Goal: Obtain resource: Obtain resource

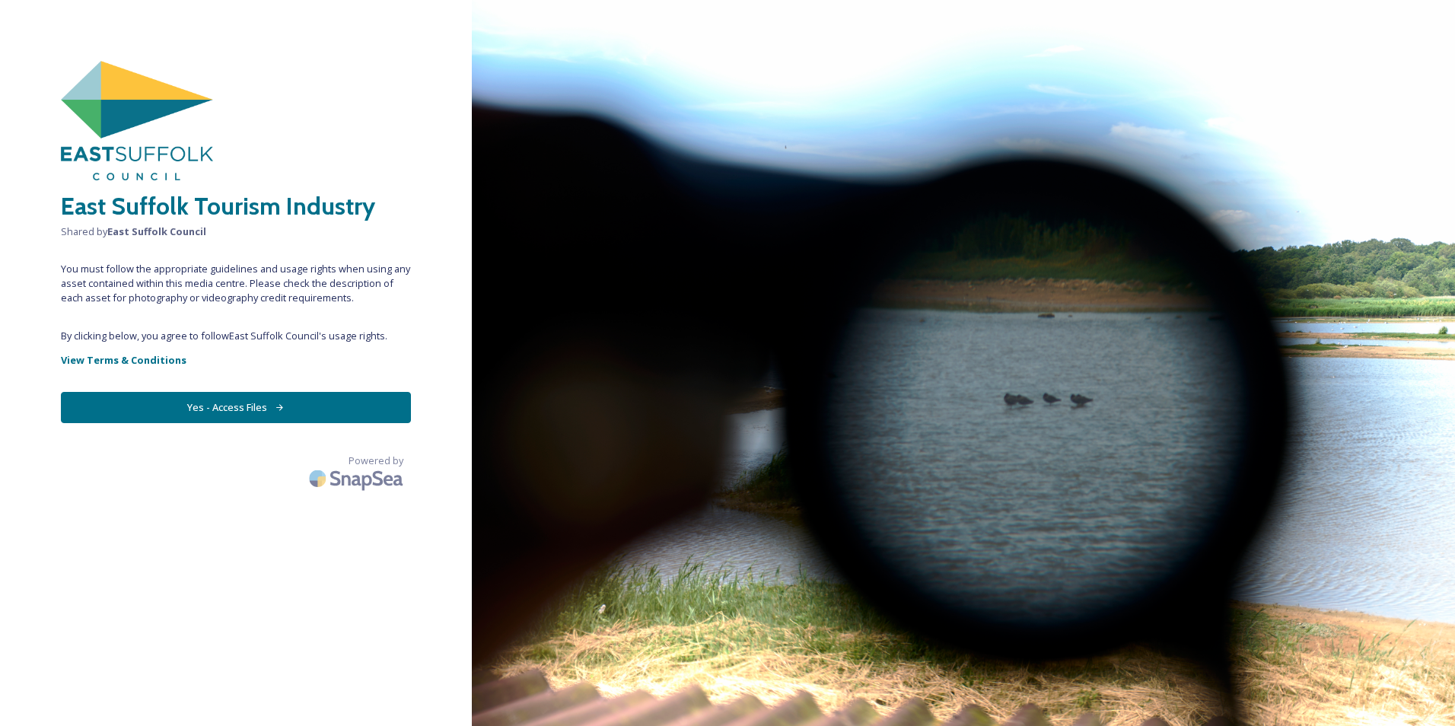
click at [209, 403] on button "Yes - Access Files" at bounding box center [236, 407] width 350 height 31
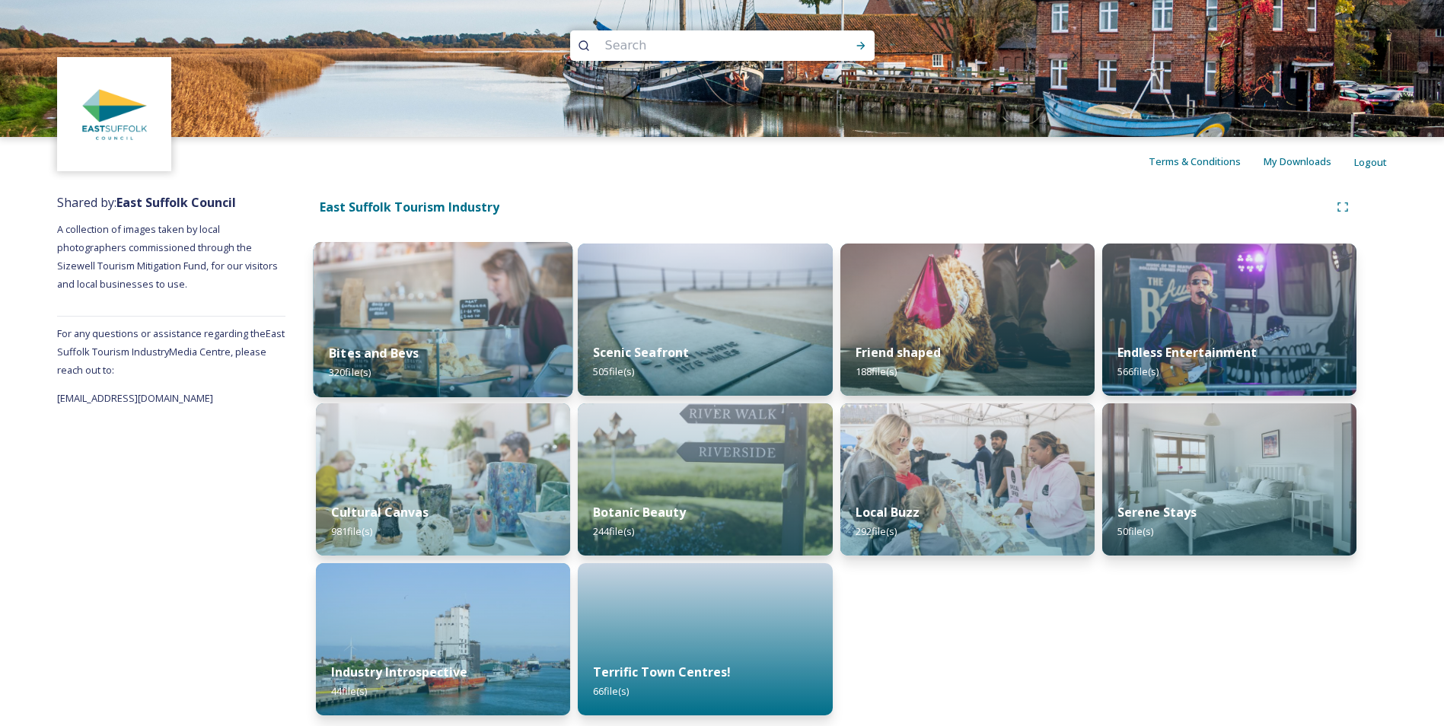
click at [376, 319] on img at bounding box center [444, 319] width 260 height 155
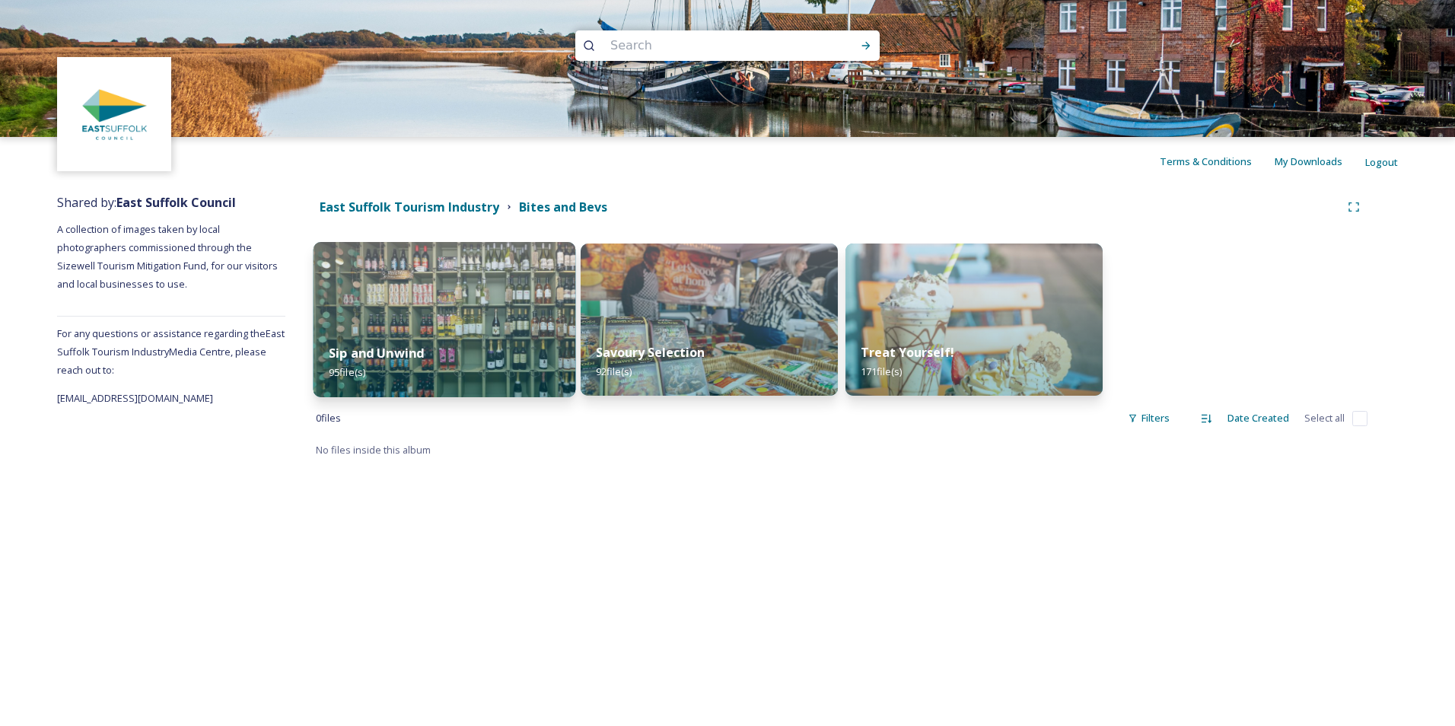
click at [506, 301] on img at bounding box center [445, 319] width 263 height 155
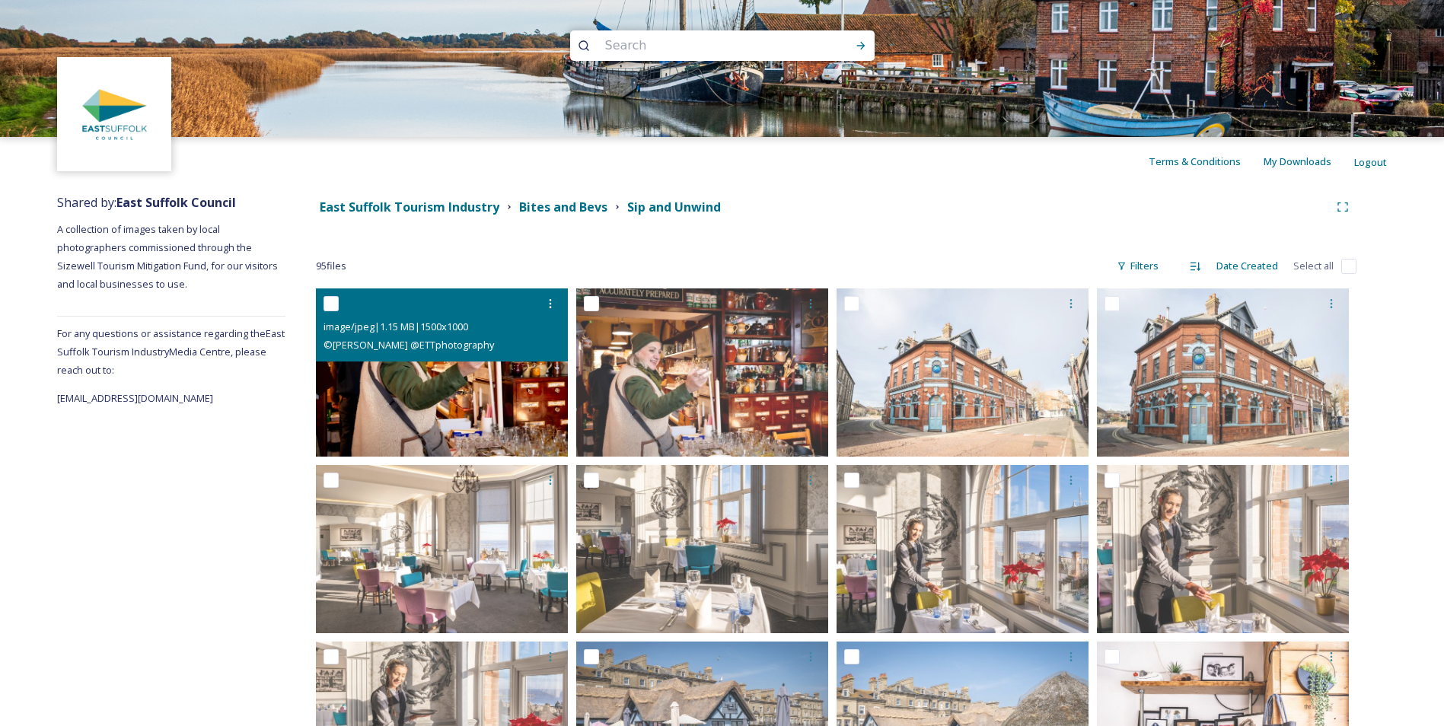
click at [416, 390] on img at bounding box center [442, 372] width 252 height 168
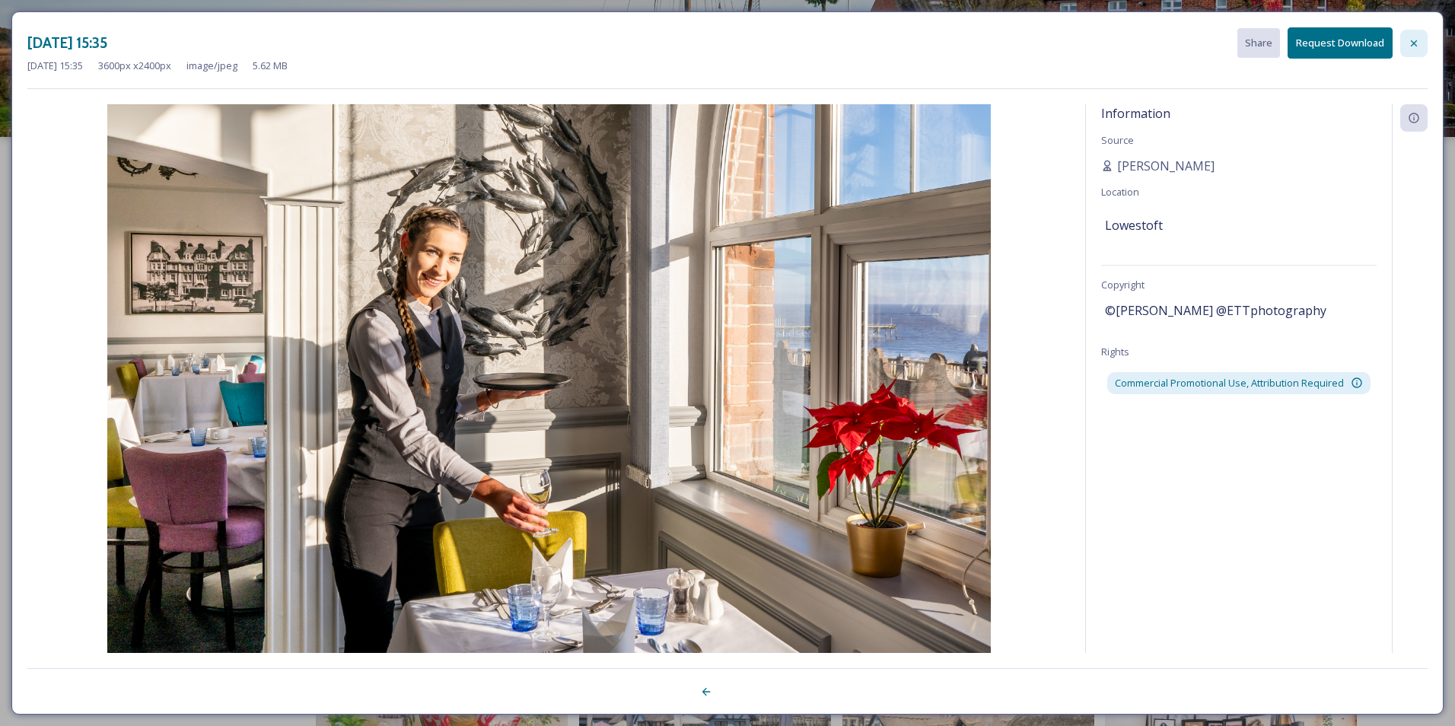
click at [1413, 45] on icon at bounding box center [1414, 43] width 12 height 12
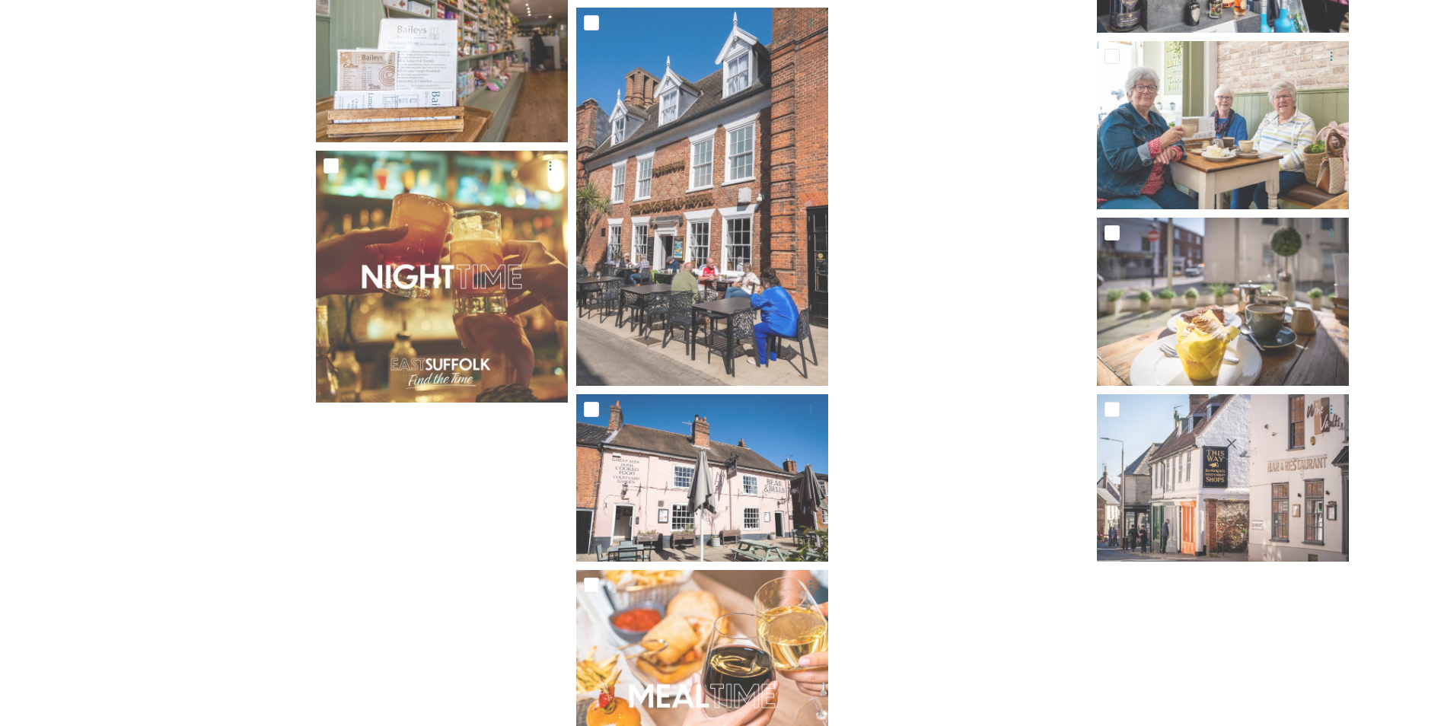
scroll to position [4953, 0]
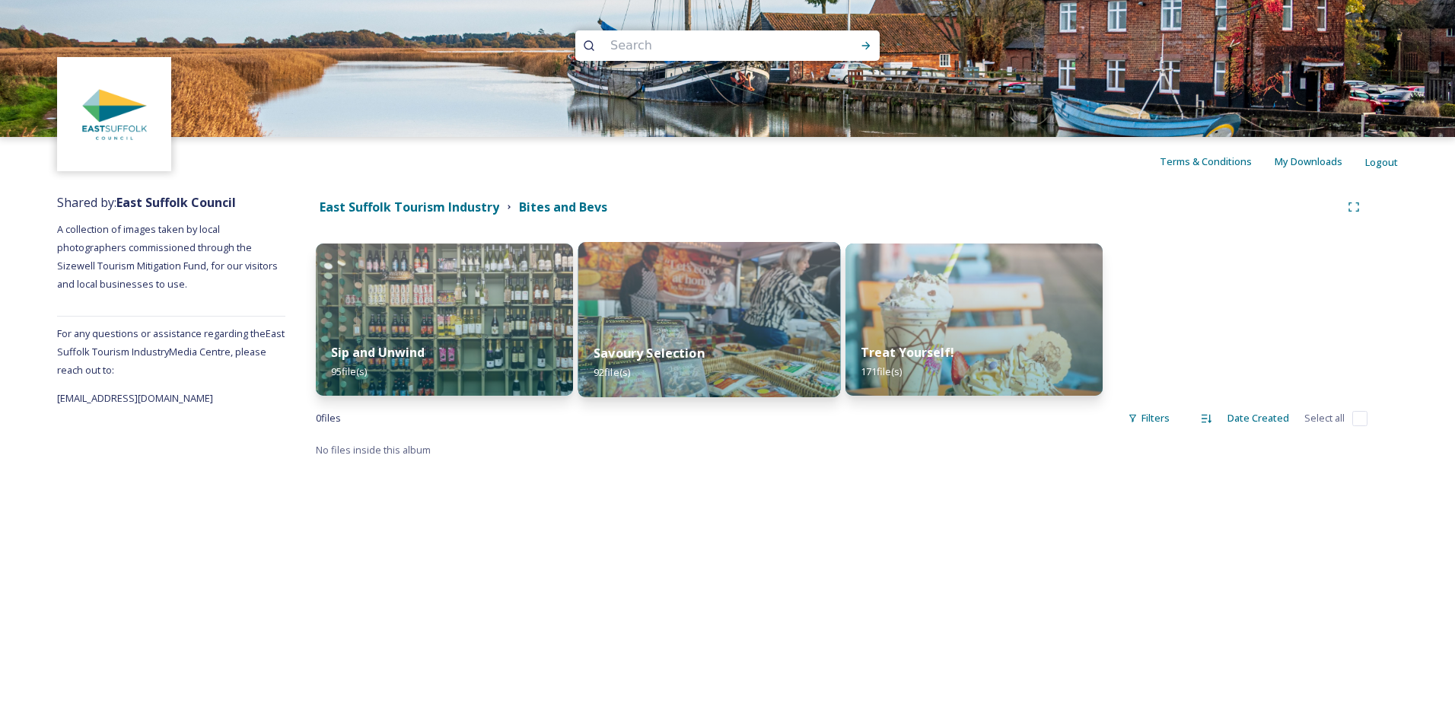
click at [647, 351] on strong "Savoury Selection" at bounding box center [649, 353] width 111 height 17
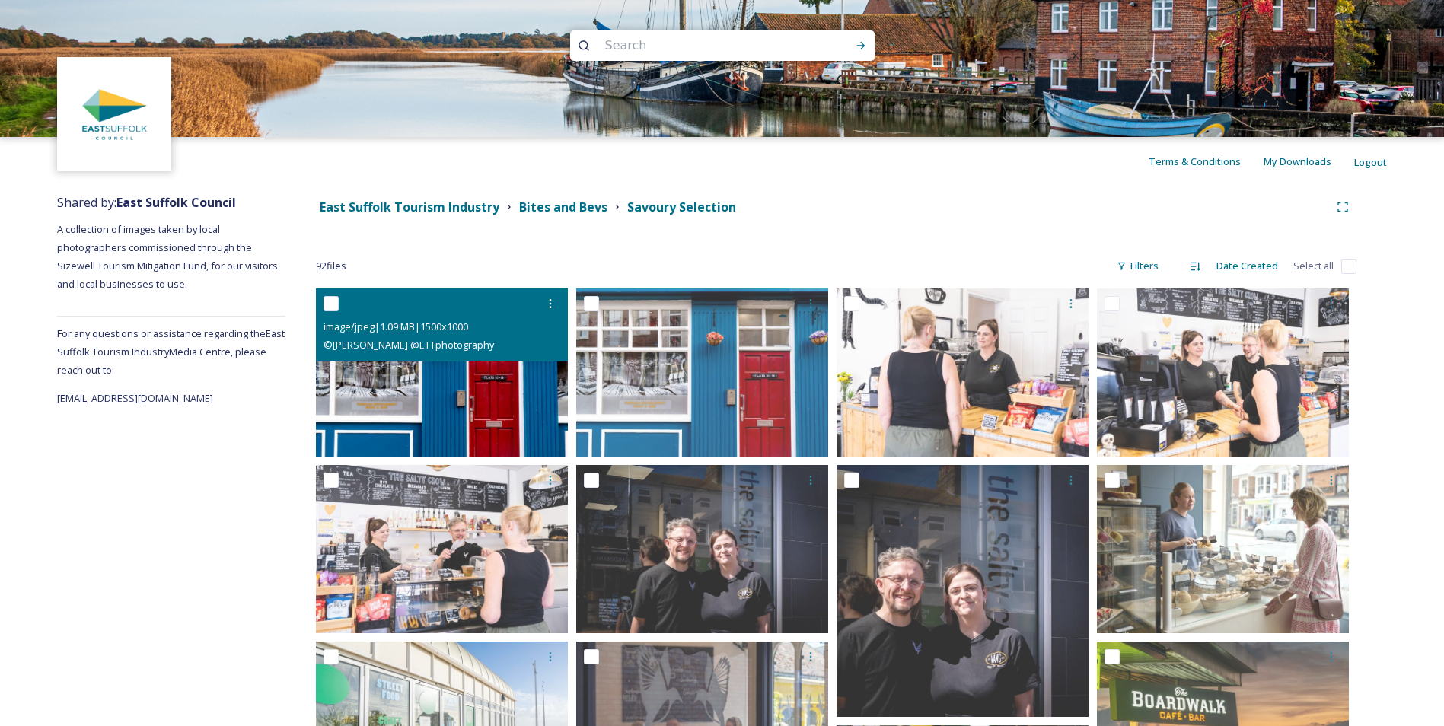
click at [466, 386] on img at bounding box center [442, 372] width 252 height 168
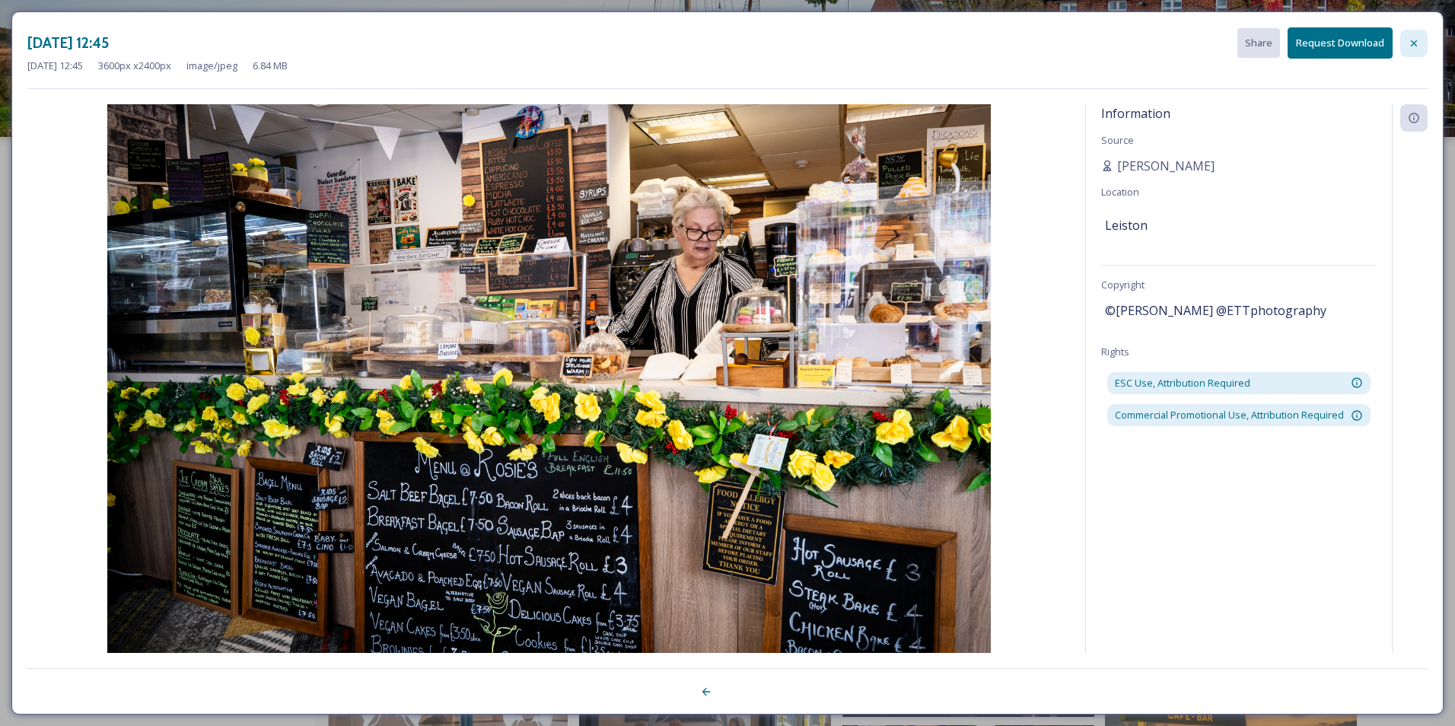
click at [1411, 40] on icon at bounding box center [1414, 43] width 12 height 12
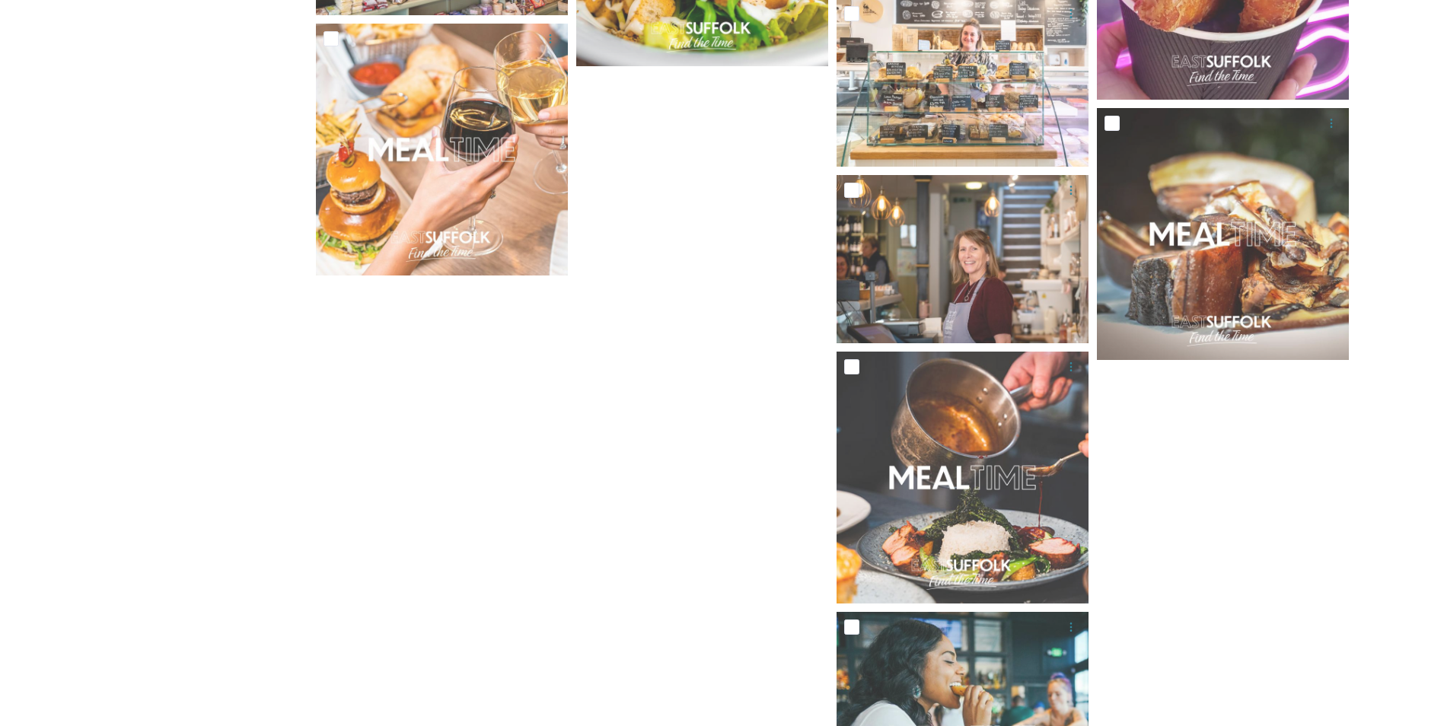
scroll to position [4735, 0]
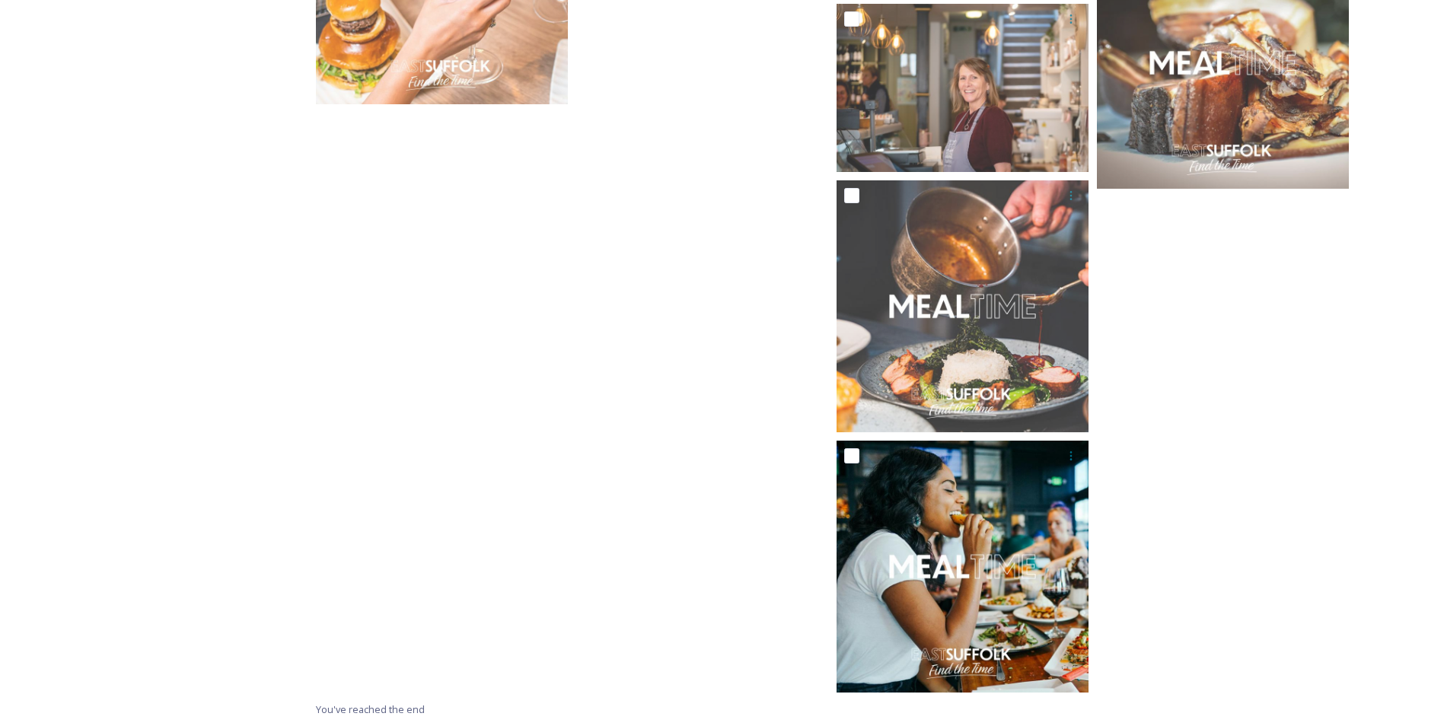
click at [976, 562] on img at bounding box center [962, 567] width 252 height 252
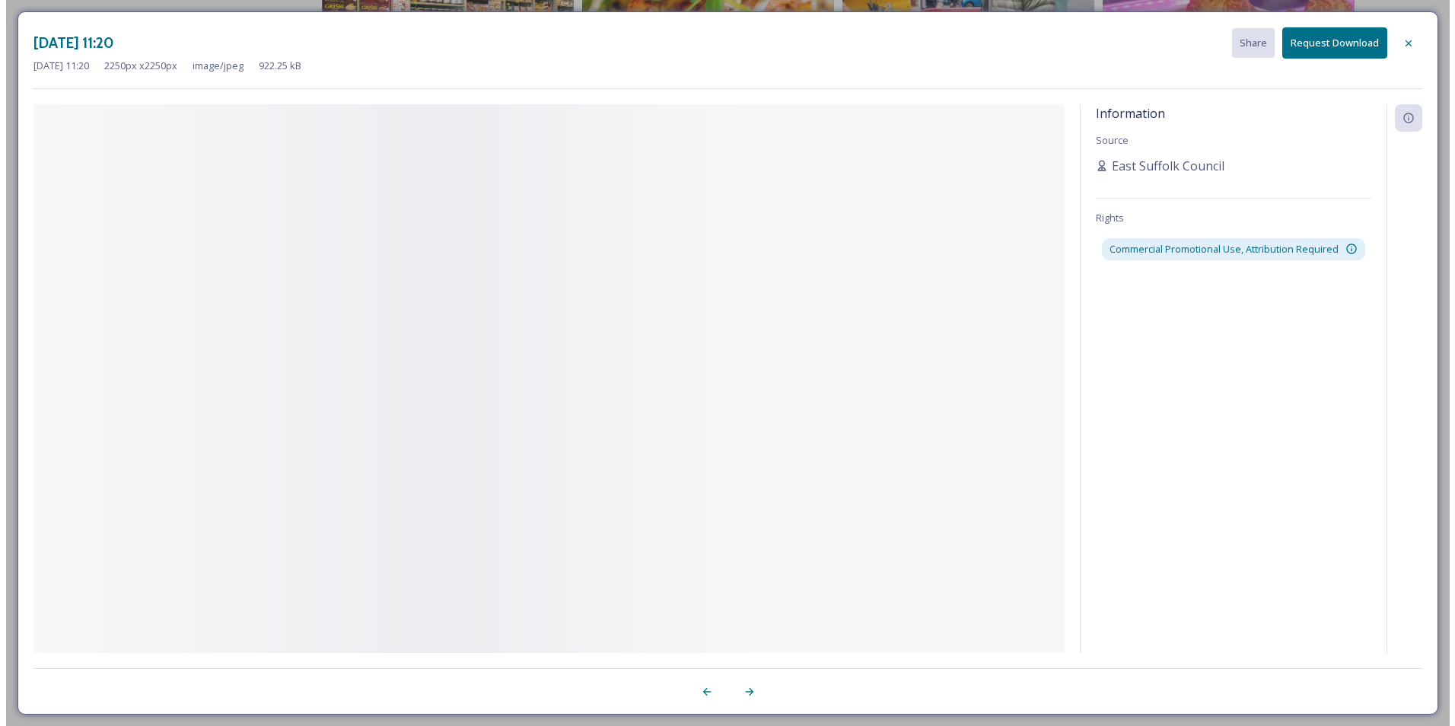
scroll to position [4475, 0]
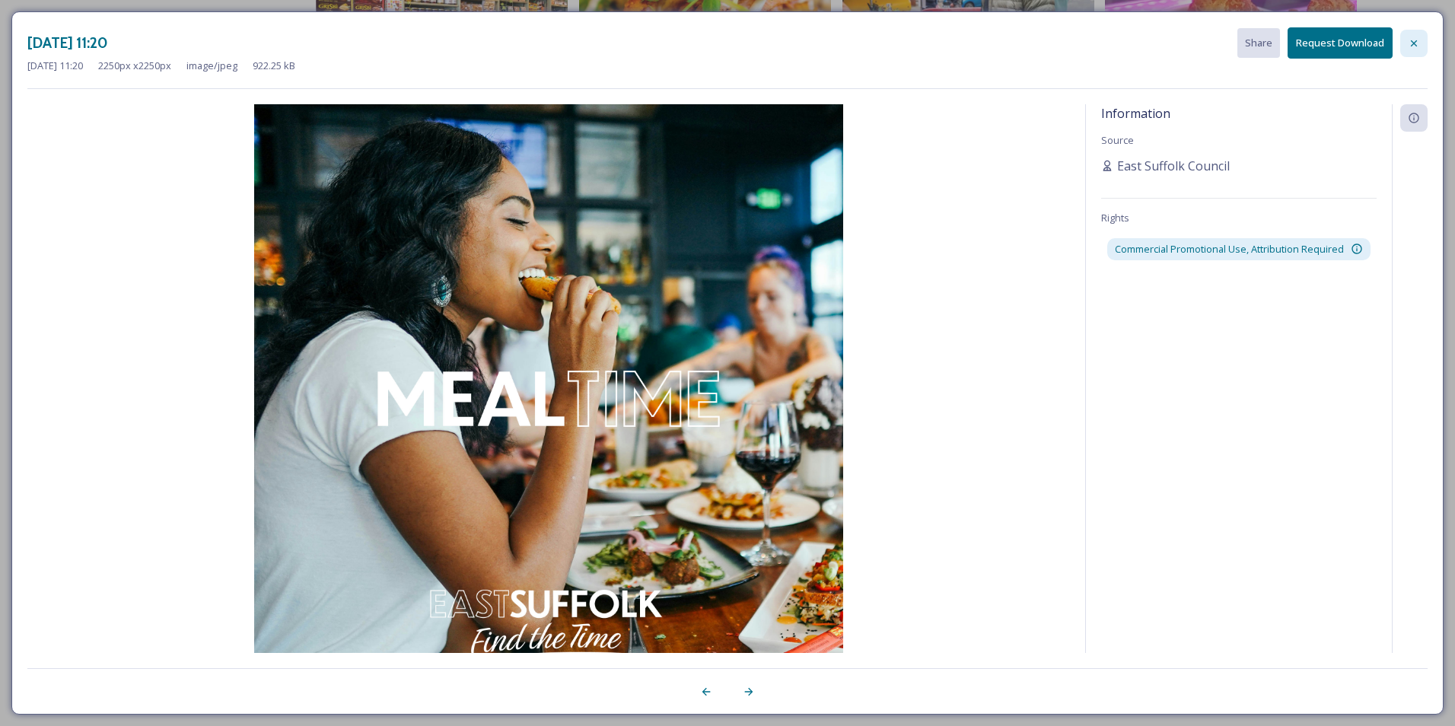
click at [1416, 42] on icon at bounding box center [1414, 43] width 6 height 6
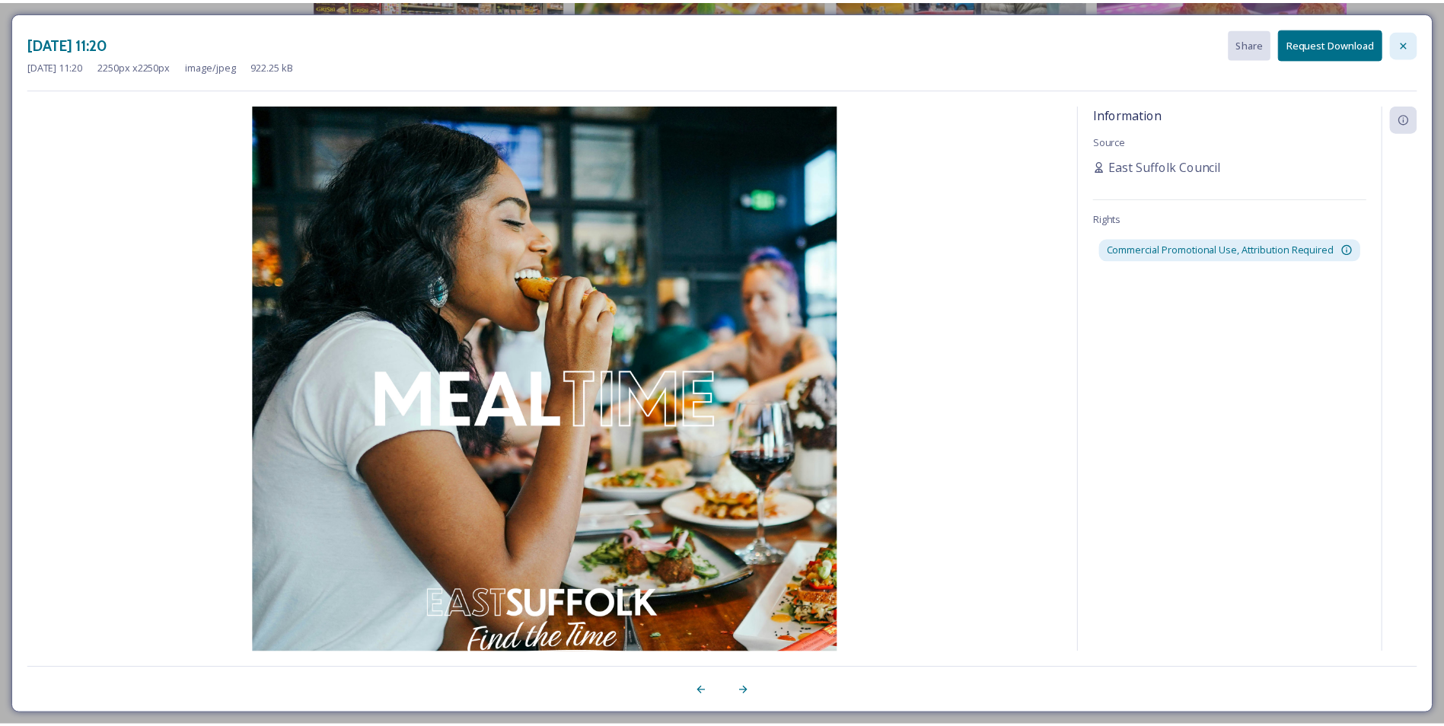
scroll to position [4735, 0]
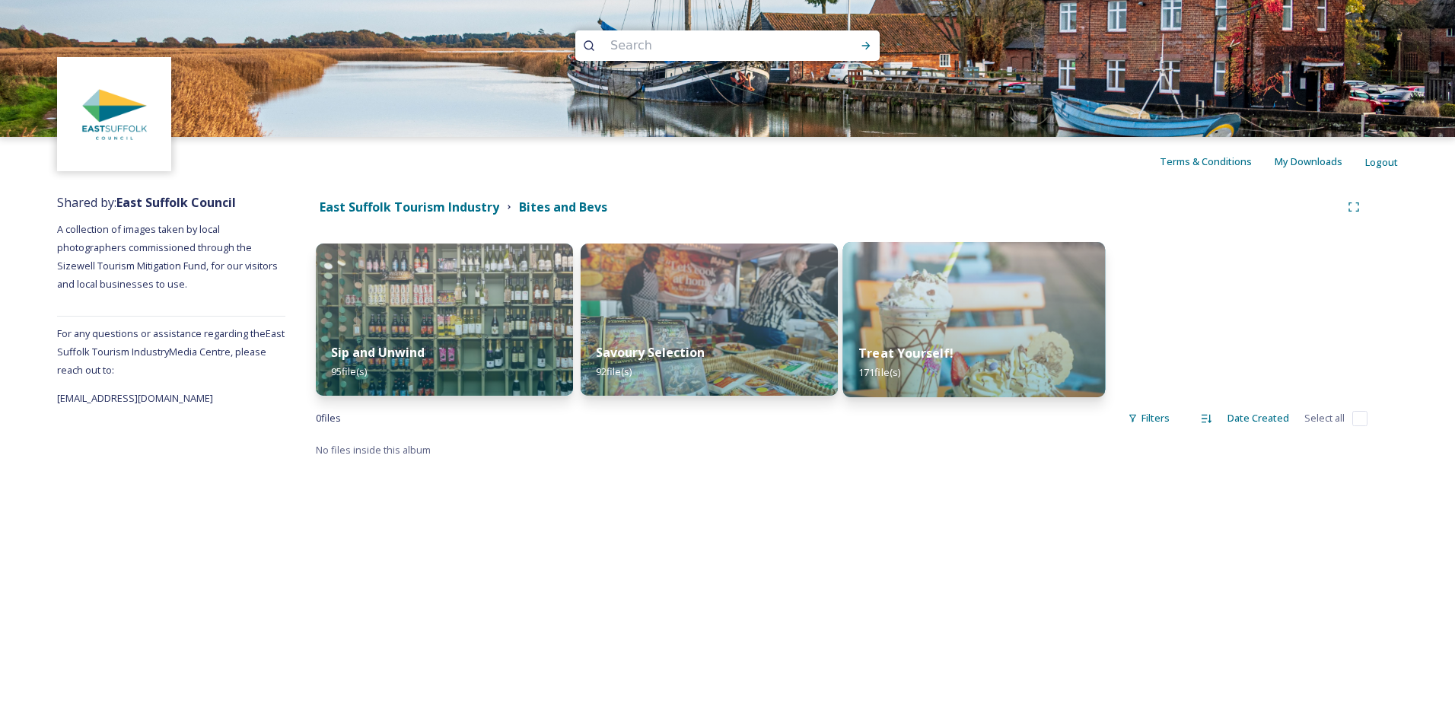
click at [912, 311] on img at bounding box center [974, 319] width 263 height 155
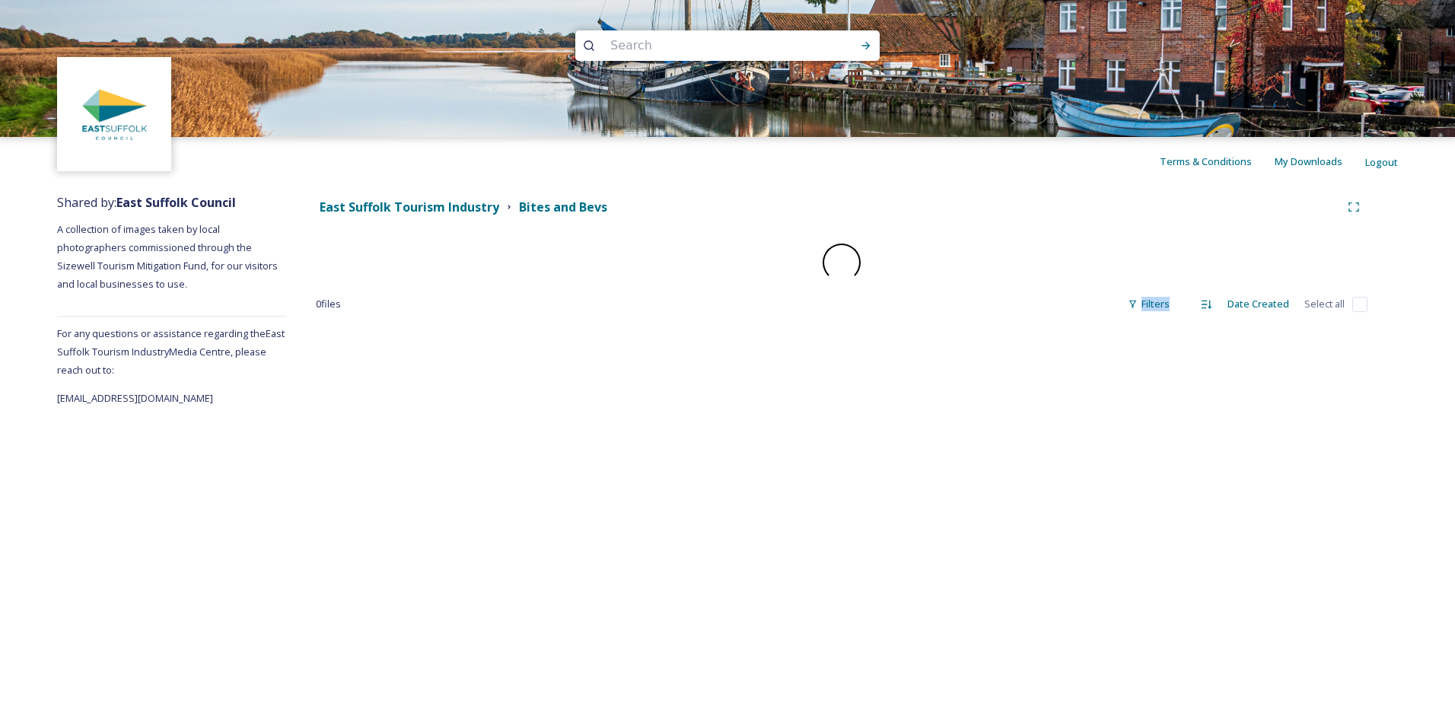
click at [912, 311] on div "East Suffolk Tourism Industry Bites and Bevs 0 file s Filters Date Created Sele…" at bounding box center [841, 296] width 1113 height 221
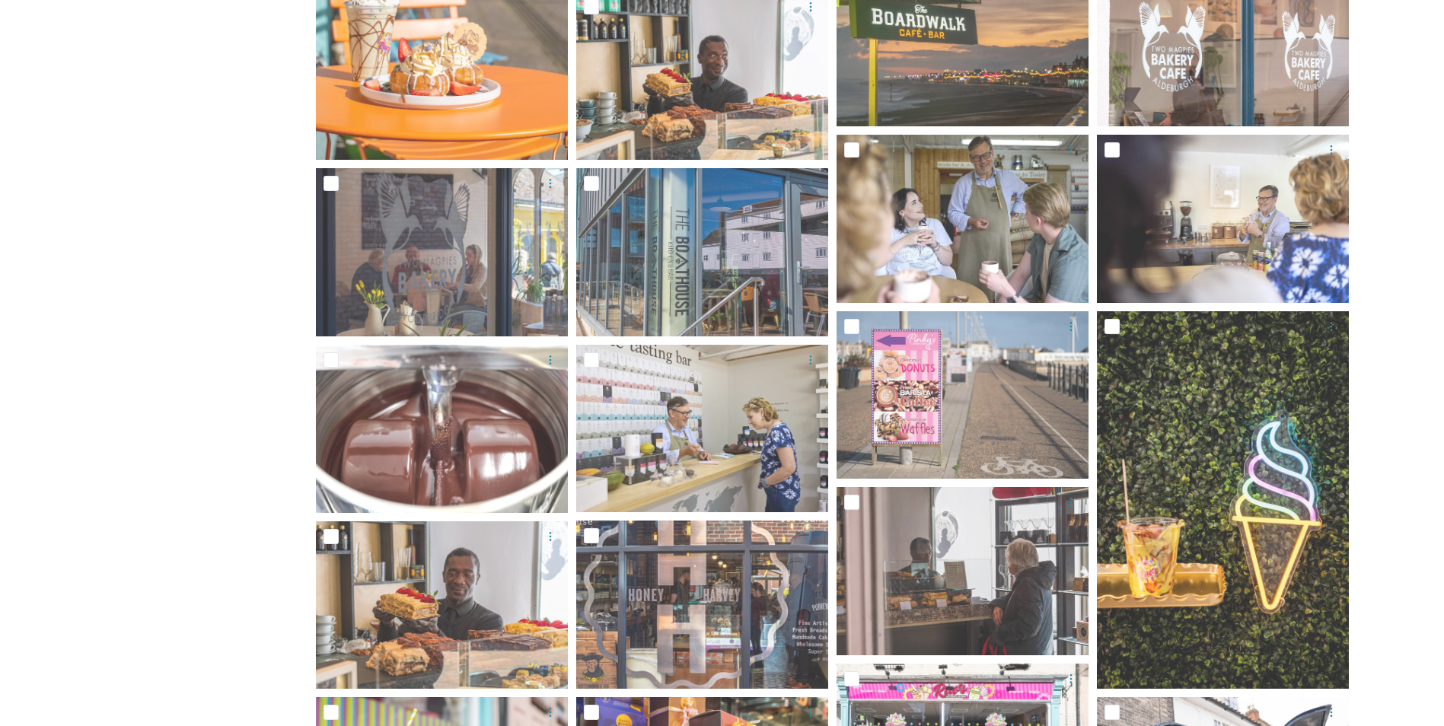
scroll to position [2519, 0]
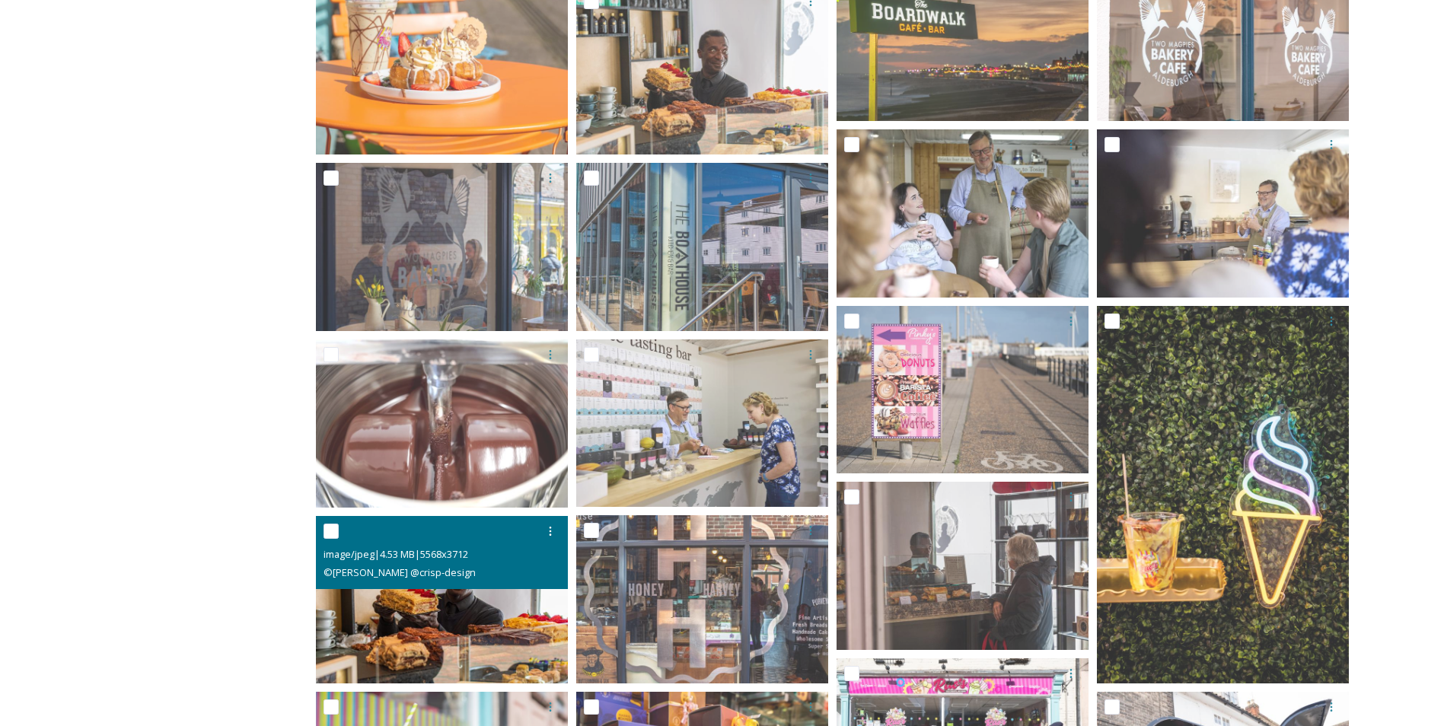
click at [487, 652] on img at bounding box center [442, 600] width 252 height 168
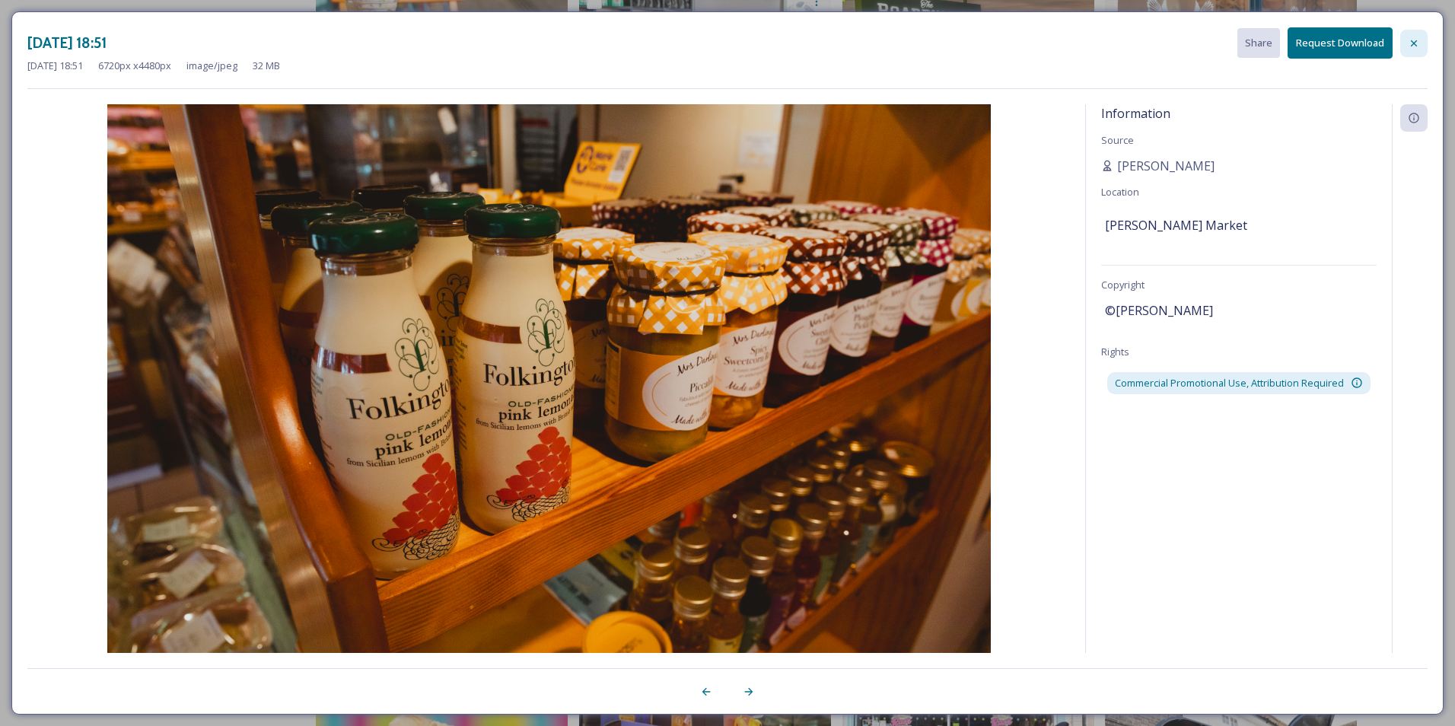
click at [1414, 40] on icon at bounding box center [1414, 43] width 12 height 12
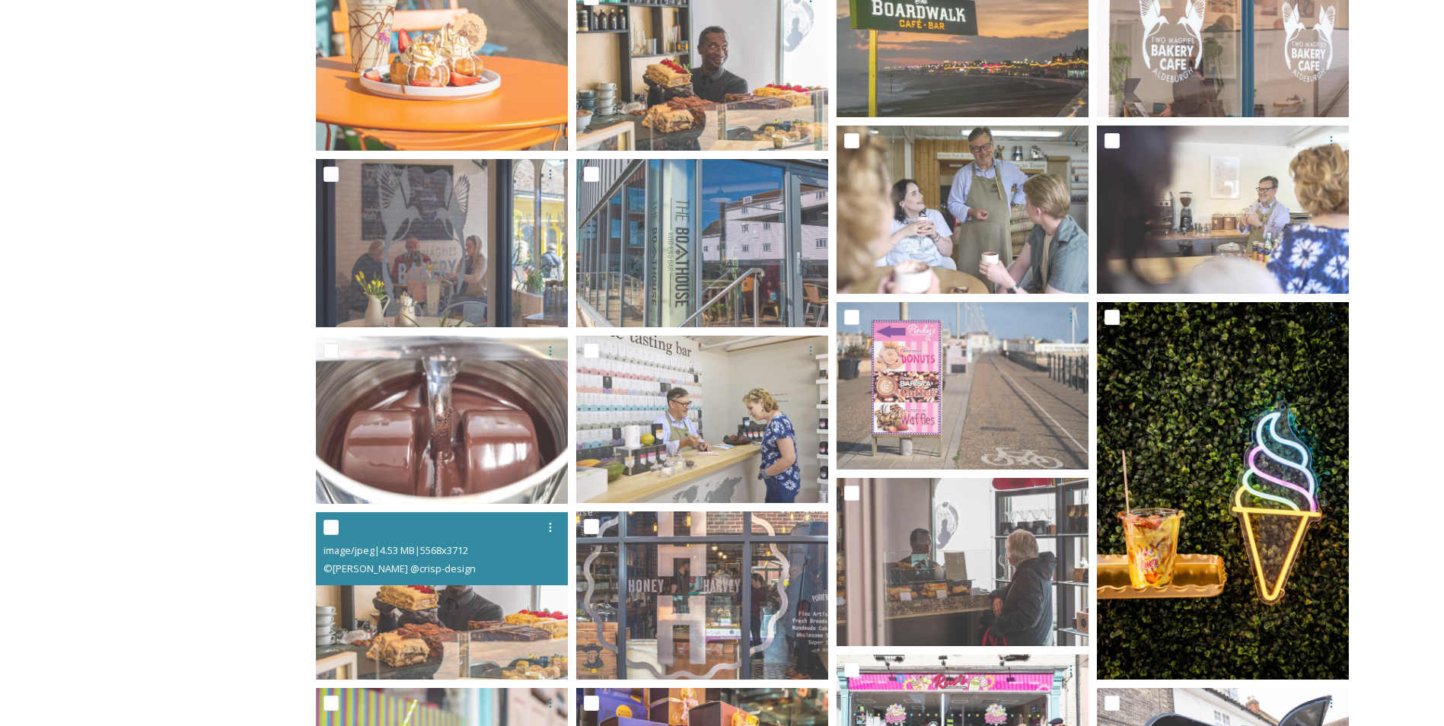
scroll to position [2522, 0]
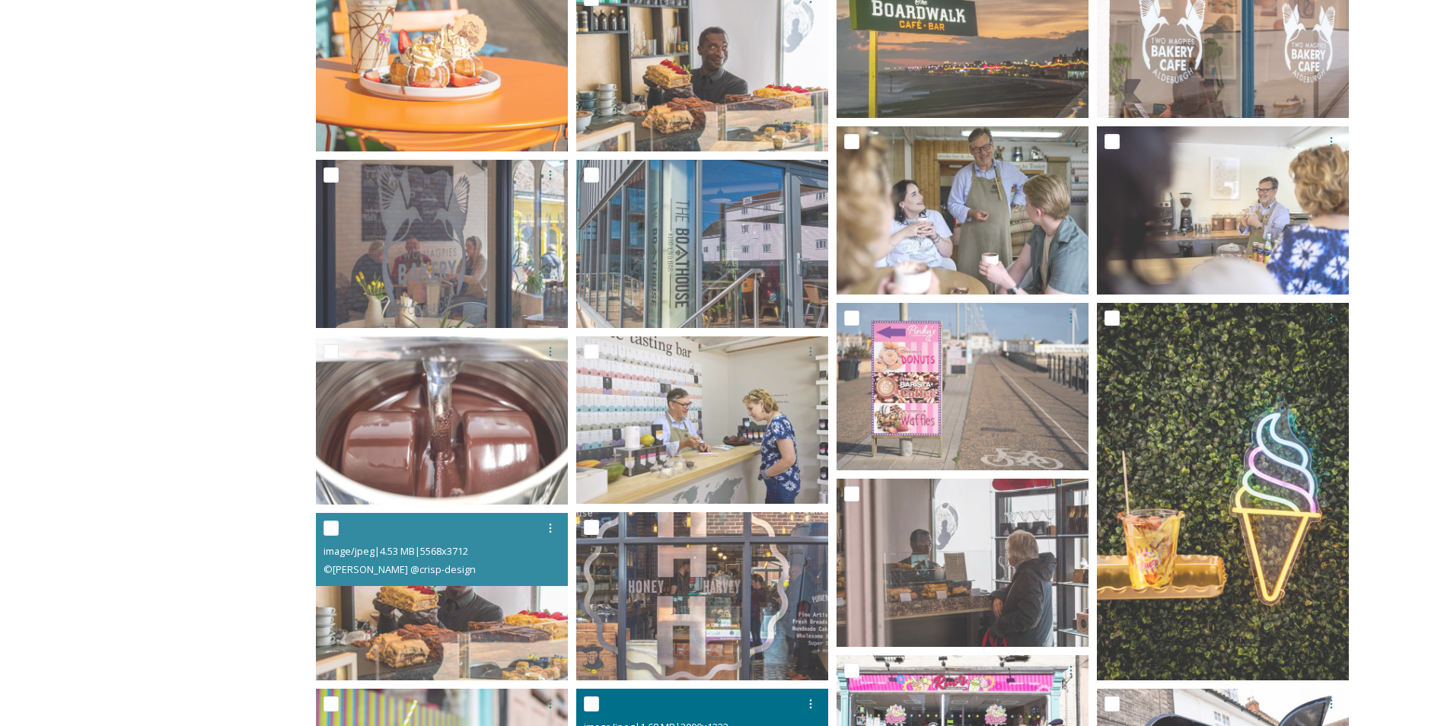
click at [776, 694] on div at bounding box center [704, 703] width 241 height 27
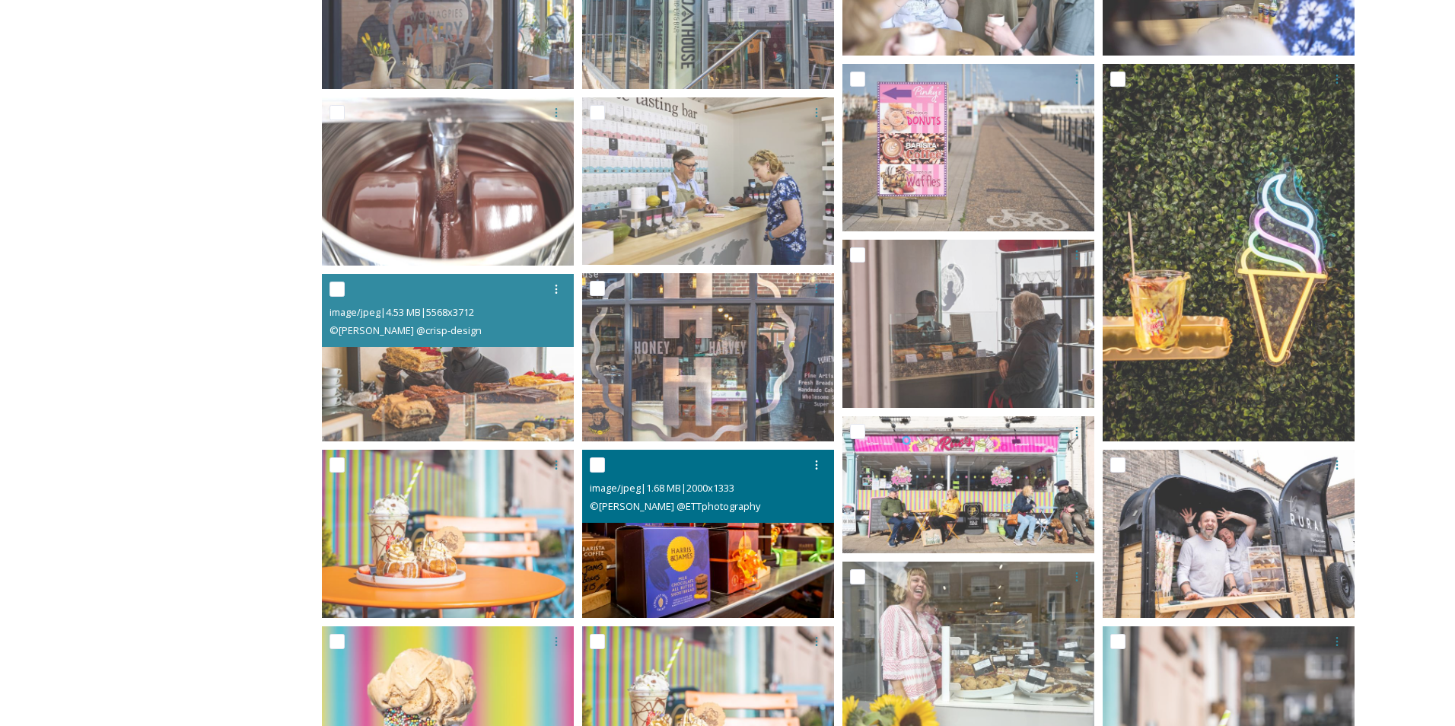
scroll to position [2762, 0]
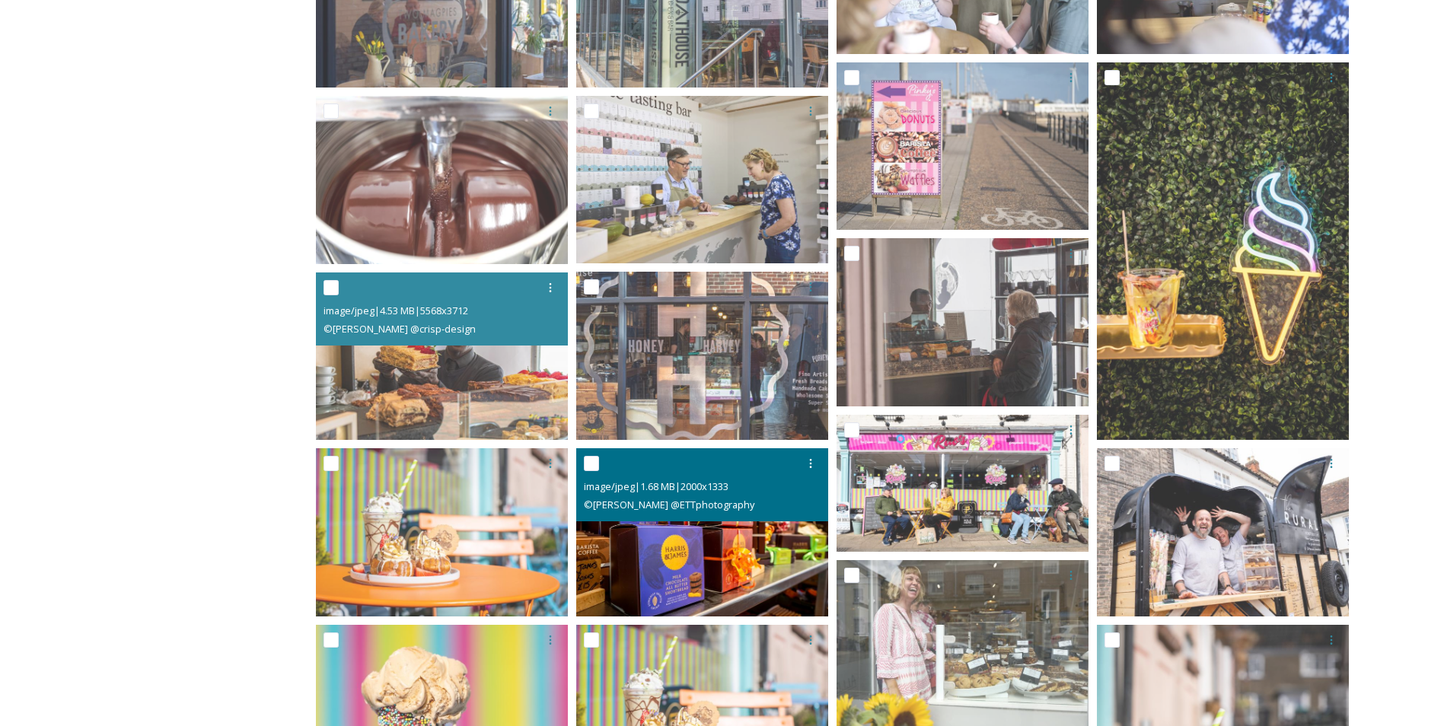
click at [677, 572] on img at bounding box center [702, 532] width 252 height 168
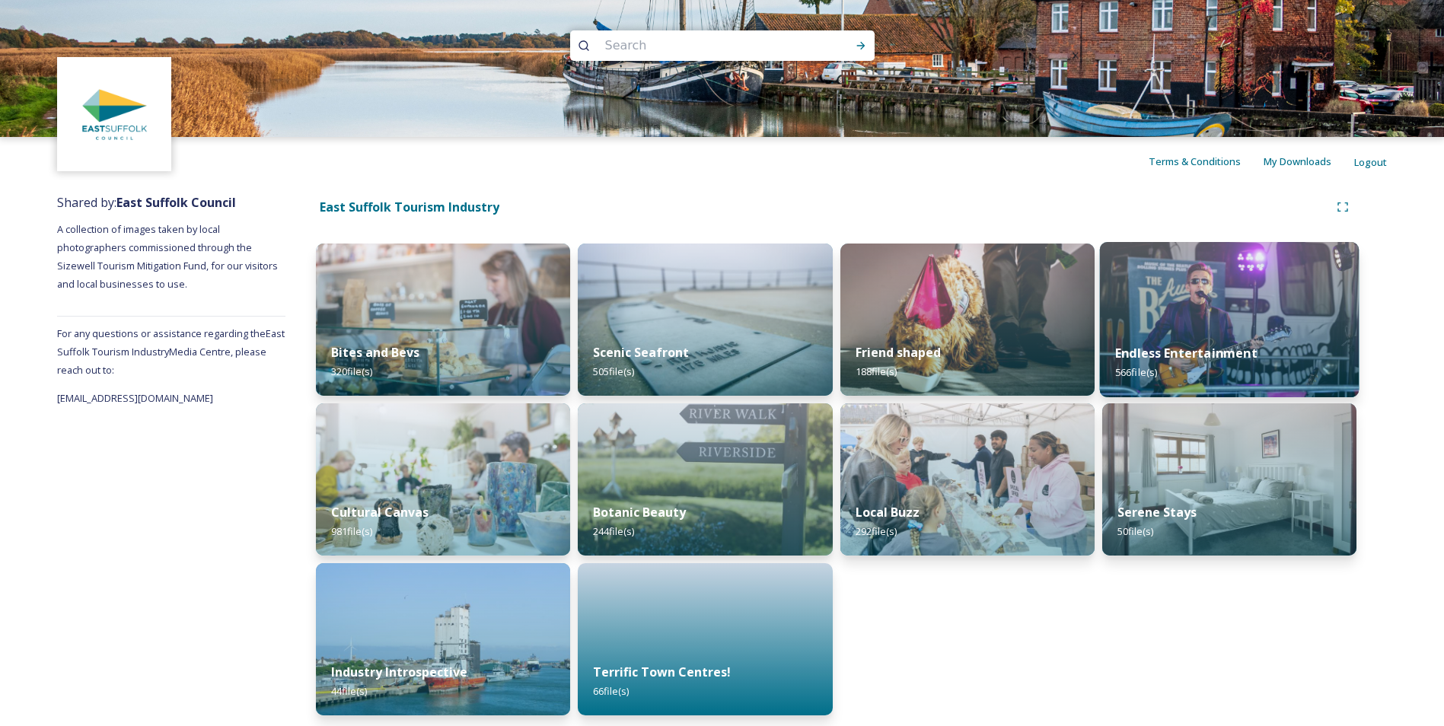
click at [1254, 326] on img at bounding box center [1229, 319] width 260 height 155
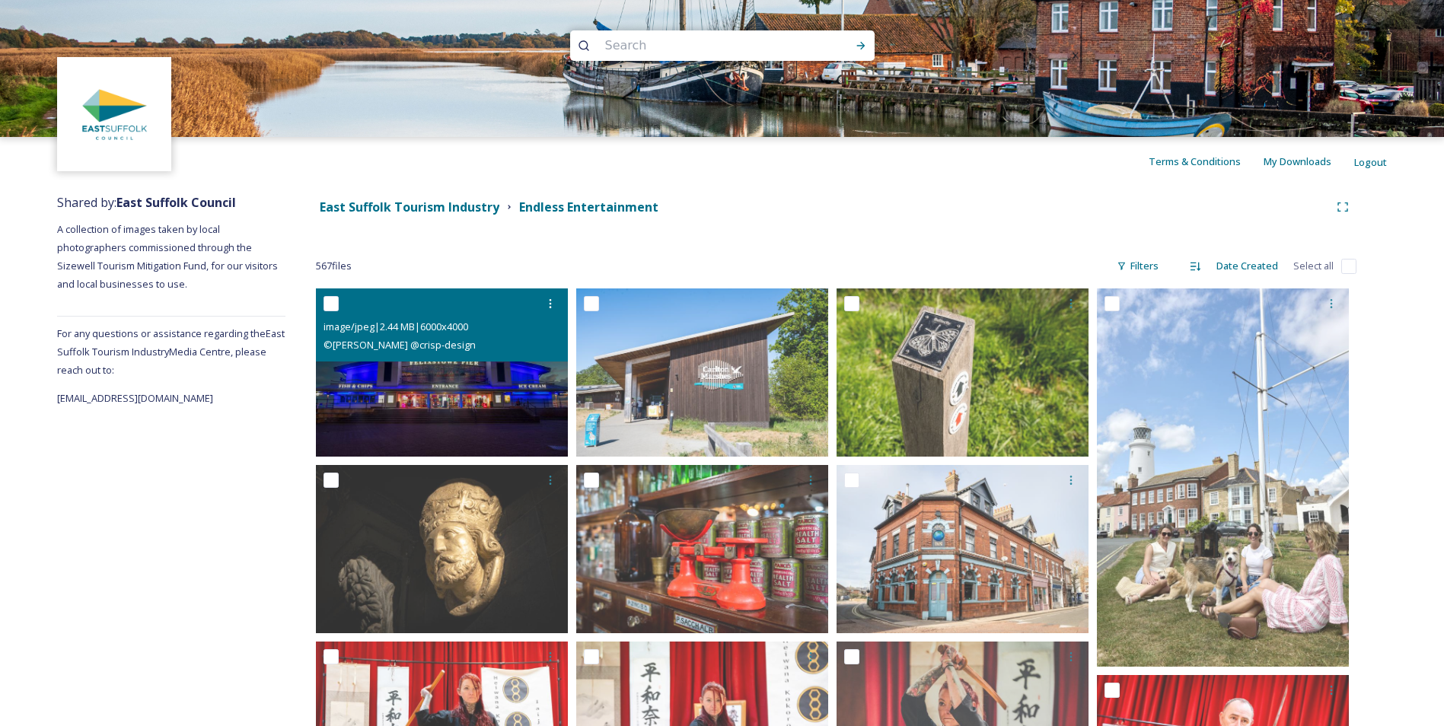
click at [538, 387] on img at bounding box center [442, 372] width 252 height 168
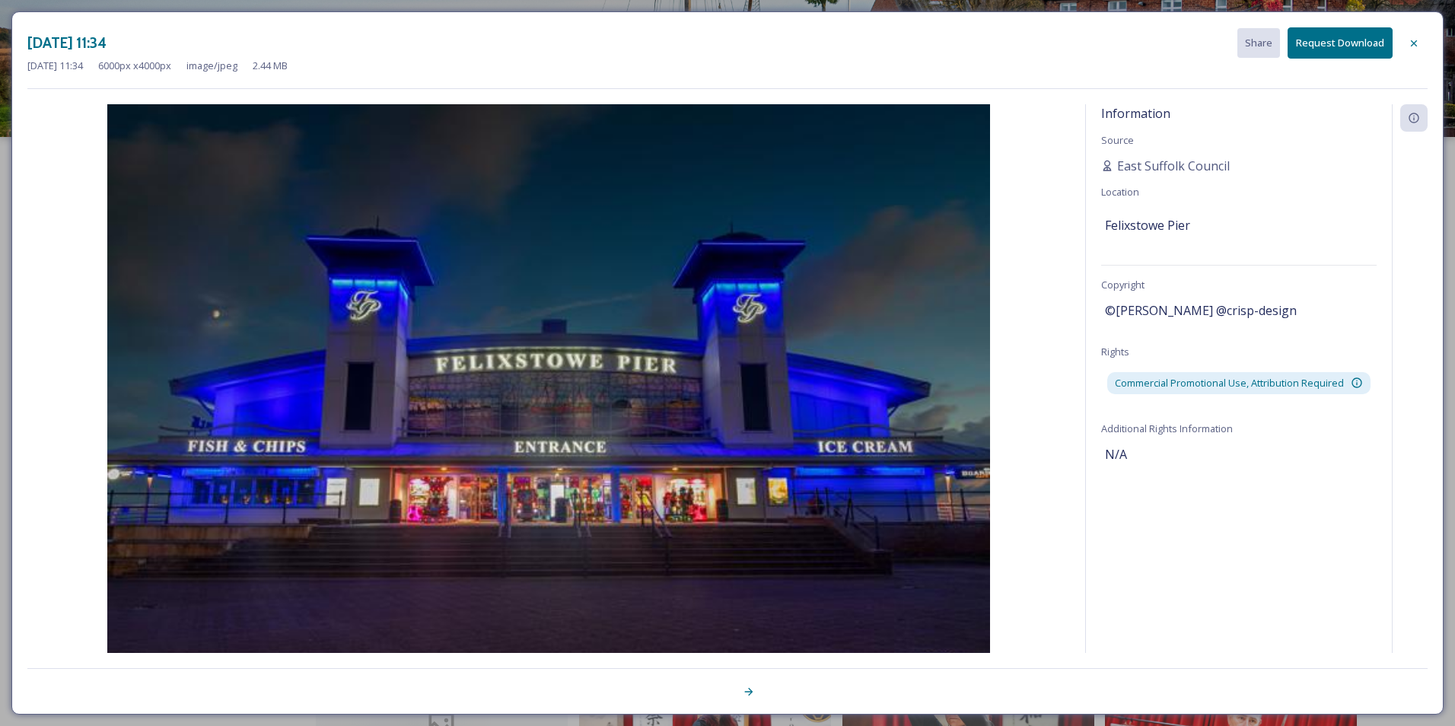
click at [538, 387] on img at bounding box center [548, 398] width 1043 height 589
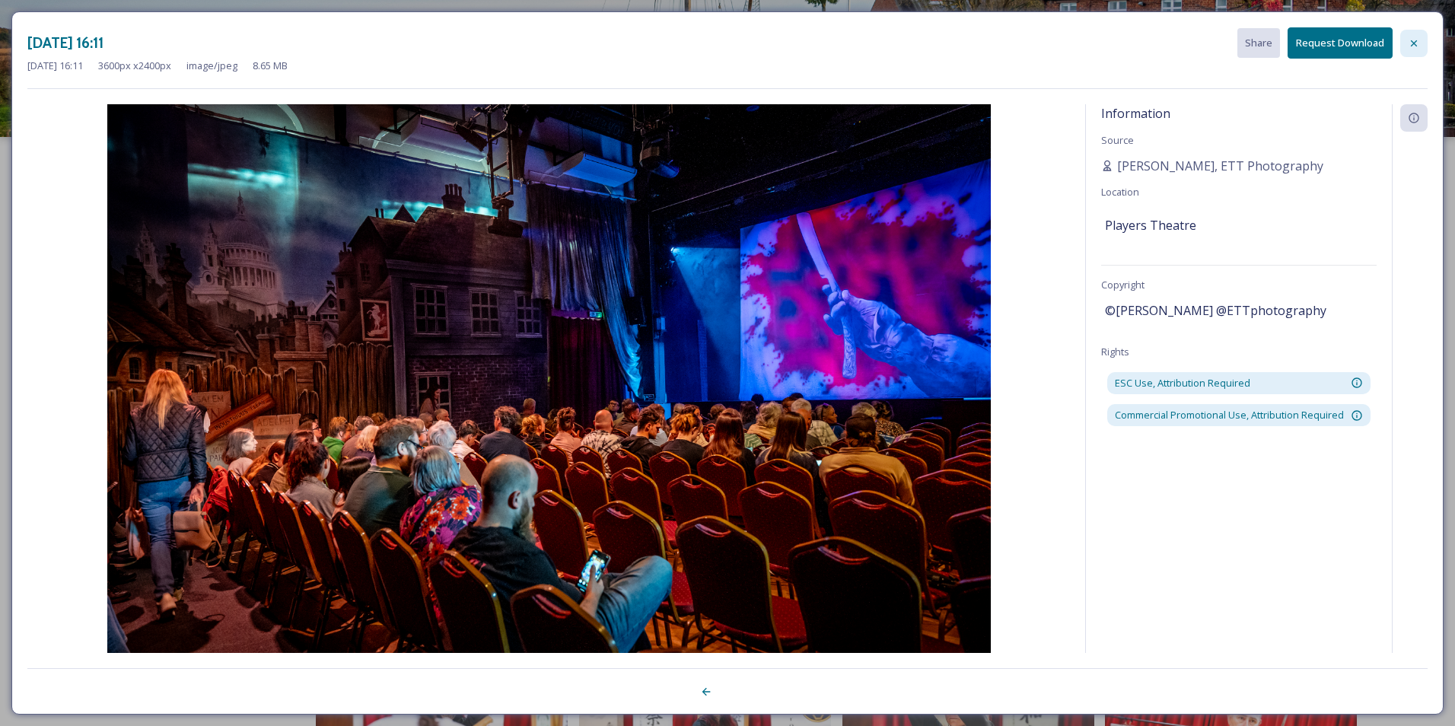
click at [1413, 37] on icon at bounding box center [1414, 43] width 12 height 12
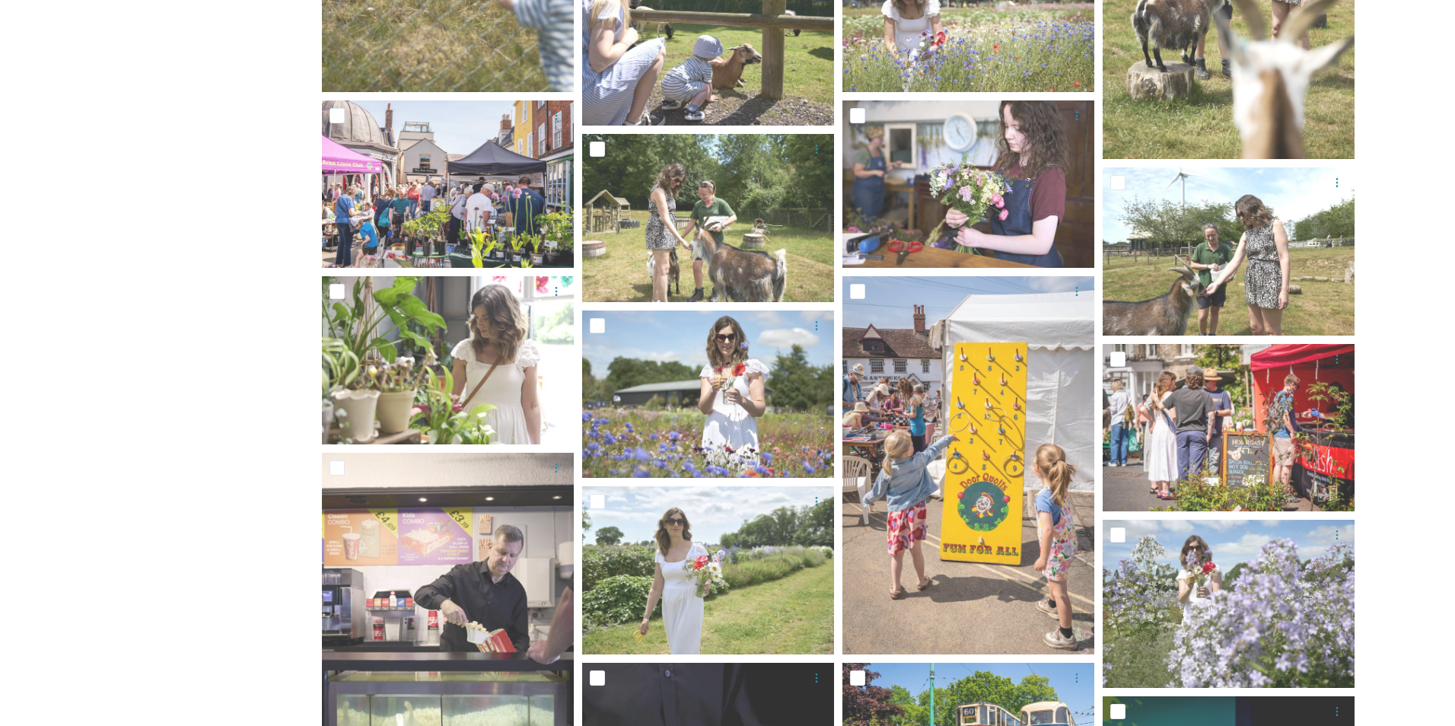
scroll to position [2694, 0]
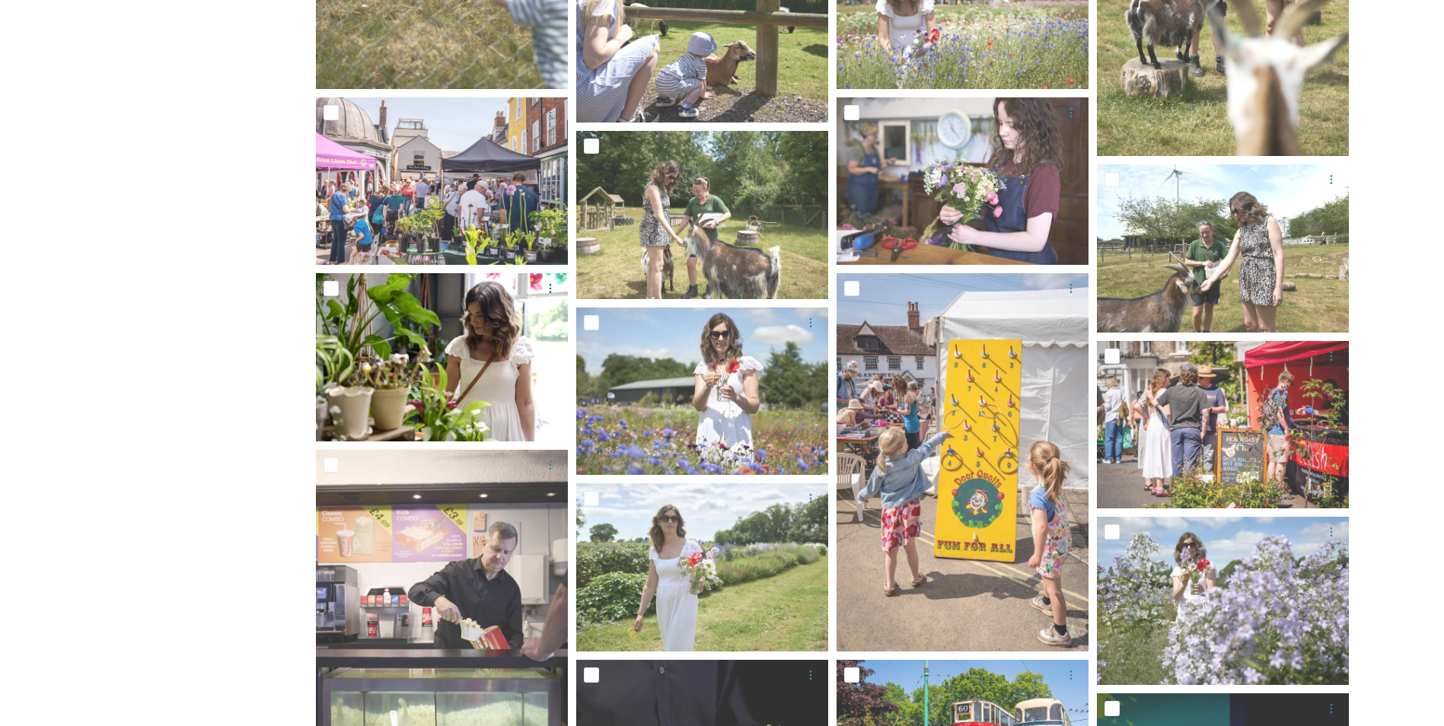
click at [474, 349] on img at bounding box center [442, 357] width 252 height 168
